Goal: Task Accomplishment & Management: Use online tool/utility

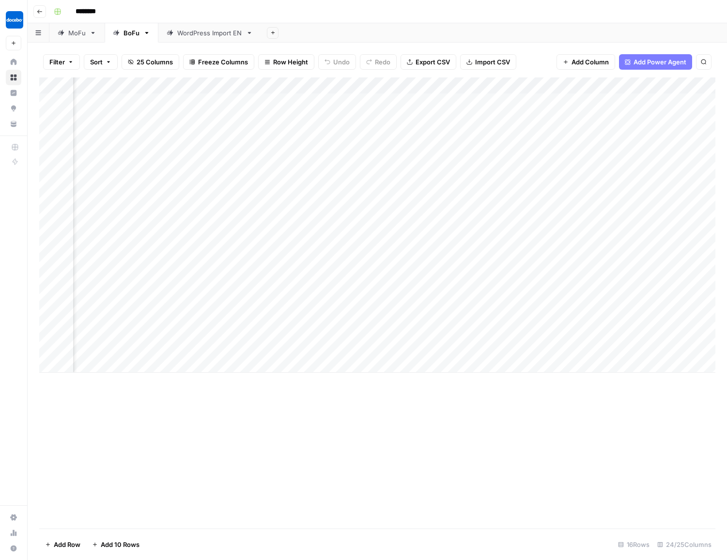
scroll to position [0, 1404]
click at [368, 347] on div "Add Column" at bounding box center [377, 224] width 676 height 295
click at [476, 349] on div "Add Column" at bounding box center [377, 224] width 676 height 295
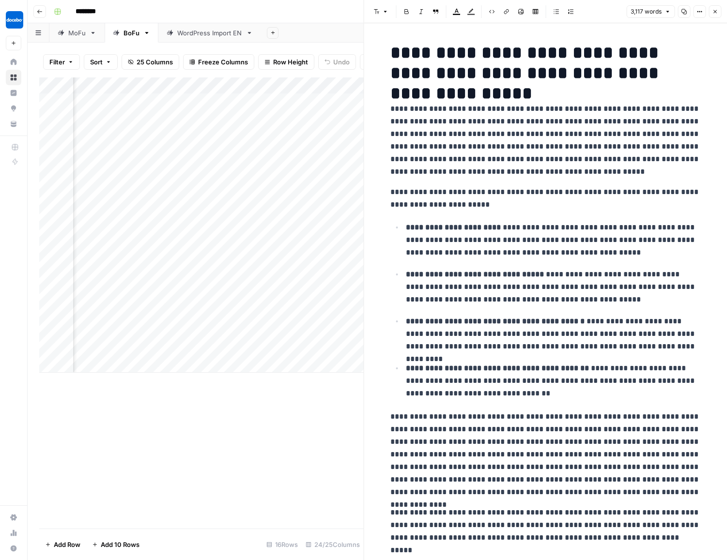
click at [685, 10] on icon "button" at bounding box center [684, 12] width 6 height 6
